Goal: Task Accomplishment & Management: Use online tool/utility

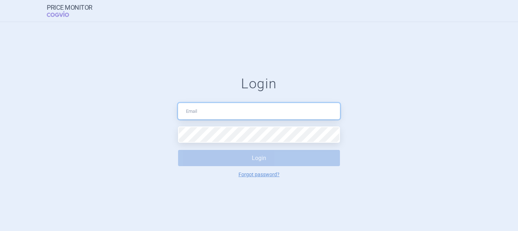
type input "[DOMAIN_NAME][EMAIL_ADDRESS][DOMAIN_NAME]"
click at [248, 156] on button "Login" at bounding box center [259, 158] width 162 height 16
select select "brandName"
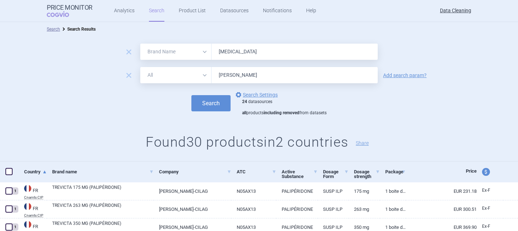
scroll to position [72, 0]
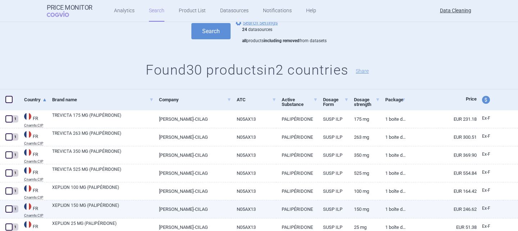
click at [9, 207] on span at bounding box center [8, 208] width 7 height 7
checkbox input "true"
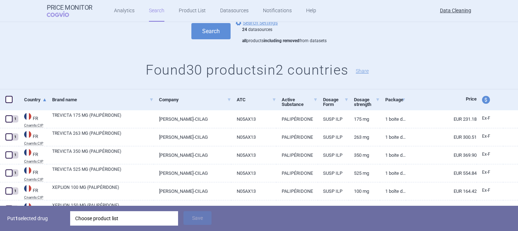
click at [100, 219] on div "Choose product list" at bounding box center [124, 218] width 98 height 14
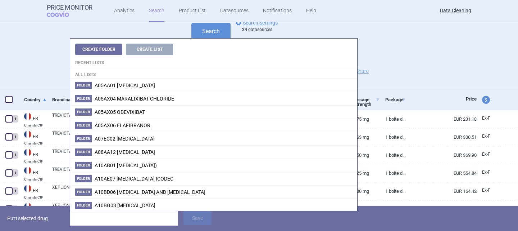
type input "<"
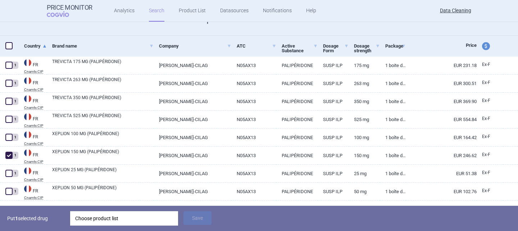
scroll to position [180, 0]
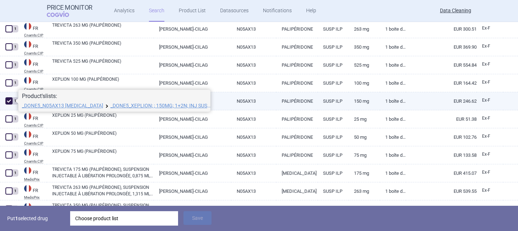
click at [9, 102] on span at bounding box center [8, 100] width 7 height 7
checkbox input "false"
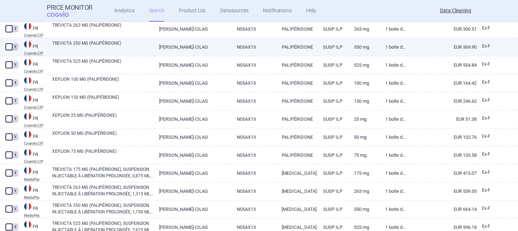
click at [101, 44] on link "TREVICTA 350 MG (PALIPÉRIDONE)" at bounding box center [102, 46] width 101 height 13
select select "EUR"
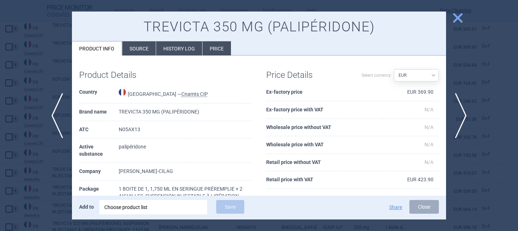
click at [166, 208] on div "Choose product list" at bounding box center [153, 207] width 98 height 14
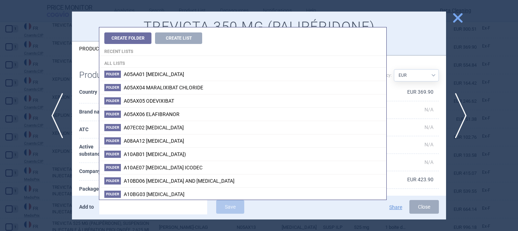
type input "<"
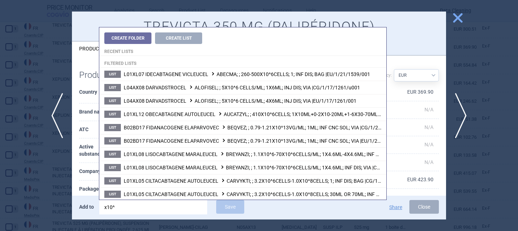
drag, startPoint x: 159, startPoint y: 207, endPoint x: 90, endPoint y: 209, distance: 69.1
click at [103, 207] on input "x10^" at bounding box center [153, 207] width 108 height 14
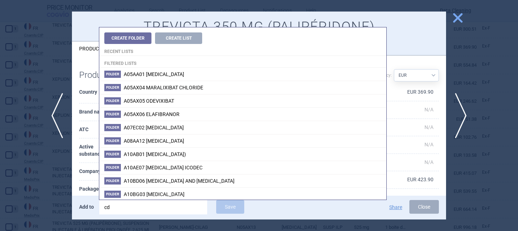
drag, startPoint x: 131, startPoint y: 208, endPoint x: 84, endPoint y: 202, distance: 47.5
click at [85, 202] on div "Add to cd Save" at bounding box center [187, 207] width 216 height 15
type input "10^"
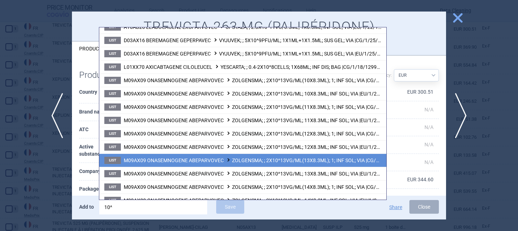
scroll to position [612, 0]
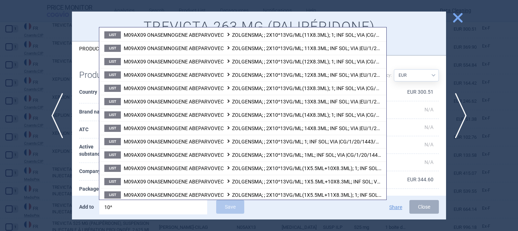
click at [454, 19] on span "close" at bounding box center [458, 18] width 13 height 13
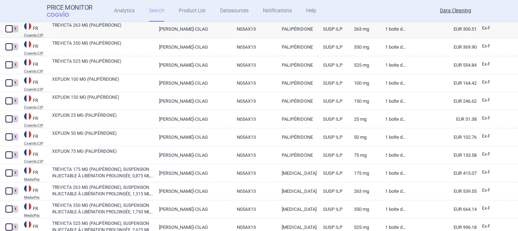
select select "brandName"
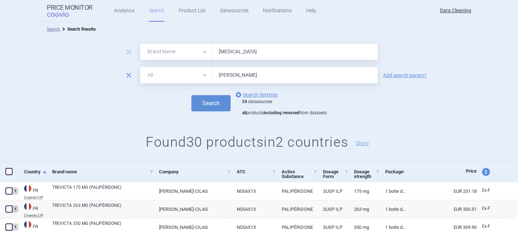
click at [131, 72] on span "remove" at bounding box center [129, 75] width 10 height 10
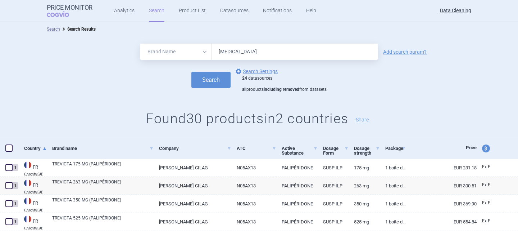
click at [262, 48] on input "[MEDICAL_DATA]" at bounding box center [295, 52] width 166 height 16
type input "kymriah"
click at [191, 72] on button "Search" at bounding box center [210, 80] width 39 height 16
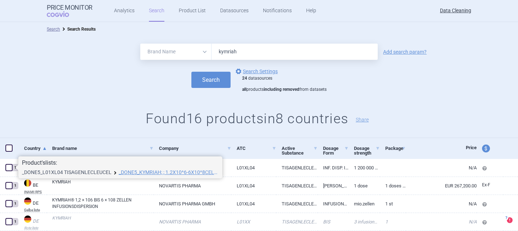
click at [69, 172] on link "_DONE5_L01XL04 TISAGENLECLEUCEL" at bounding box center [67, 171] width 90 height 5
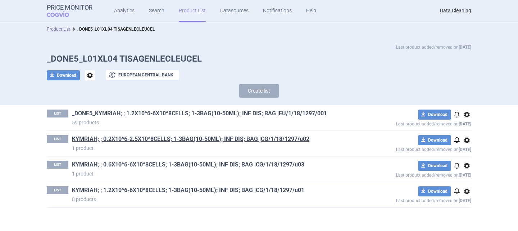
click at [117, 189] on link "KYMRIAH; ; 1.2X10^6-6X10^8CELLS; 1-3BAG(10-50ML); INF DIS; BAG |CG/1/18/1297/u01" at bounding box center [188, 190] width 232 height 8
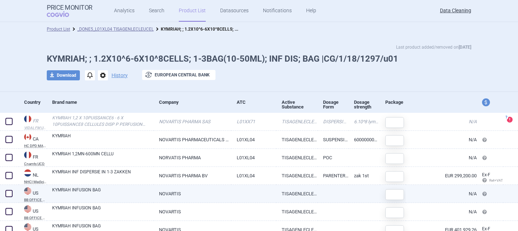
click at [8, 192] on span at bounding box center [8, 193] width 7 height 7
checkbox input "true"
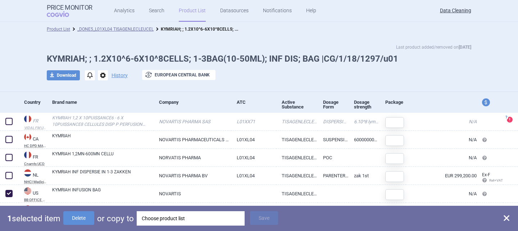
click at [157, 212] on div "Choose product list" at bounding box center [191, 218] width 98 height 14
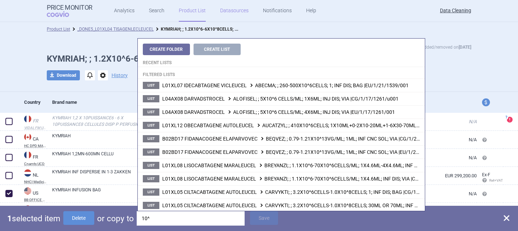
type input "10^"
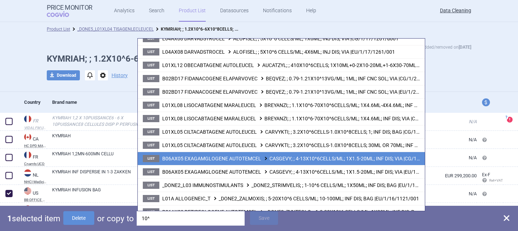
scroll to position [36, 0]
